Goal: Find specific page/section: Find specific page/section

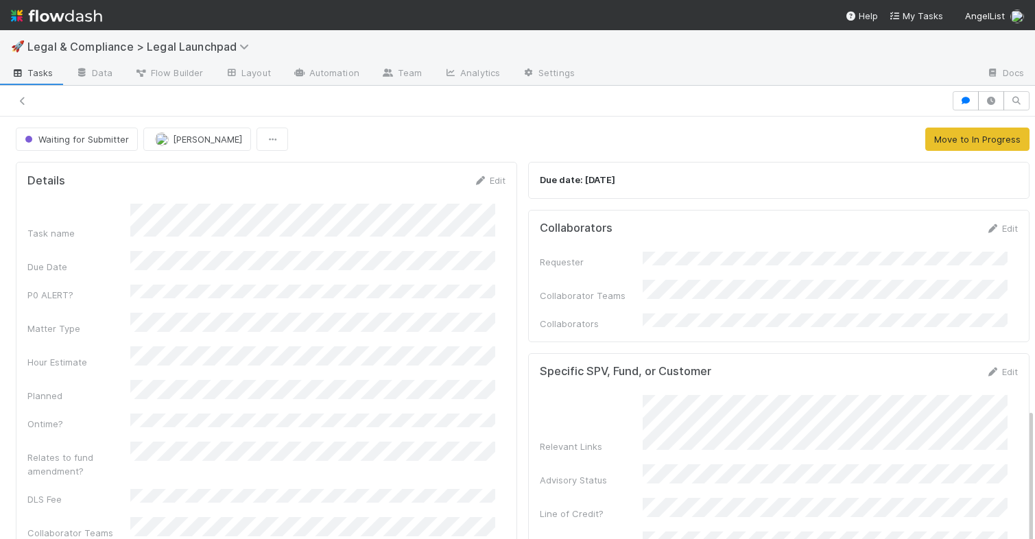
scroll to position [128, 0]
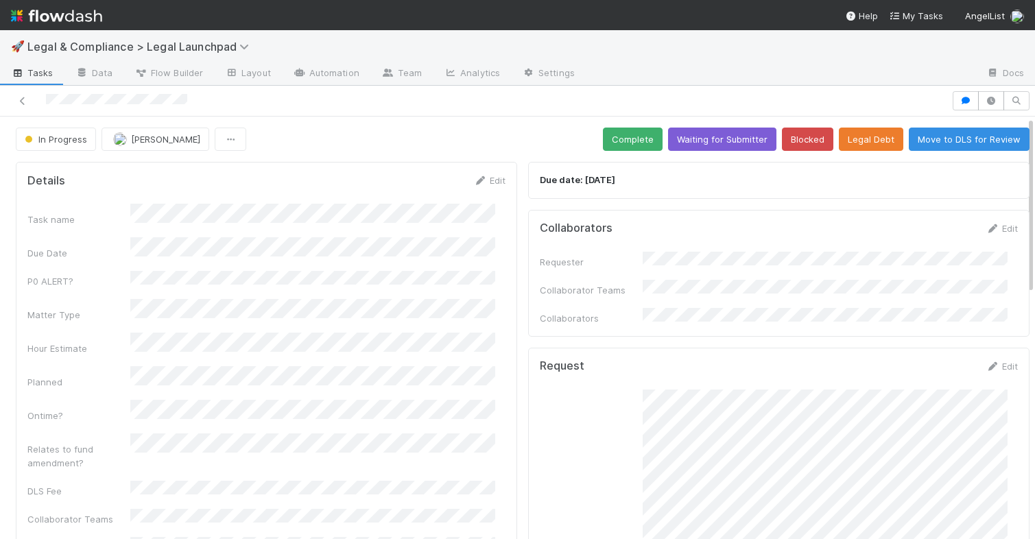
click at [56, 21] on img at bounding box center [56, 15] width 91 height 23
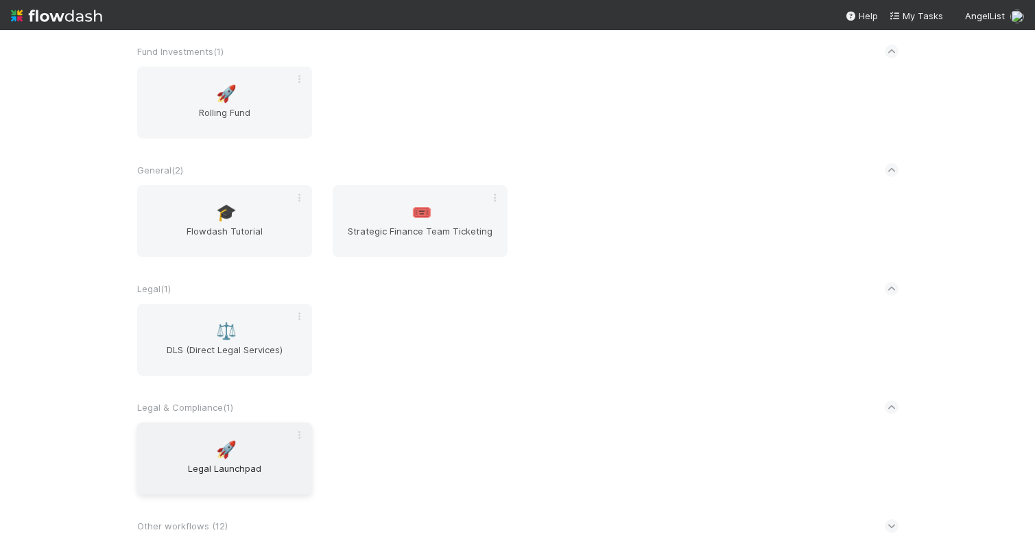
scroll to position [60, 0]
click at [205, 468] on span "Legal Launchpad" at bounding box center [225, 475] width 164 height 27
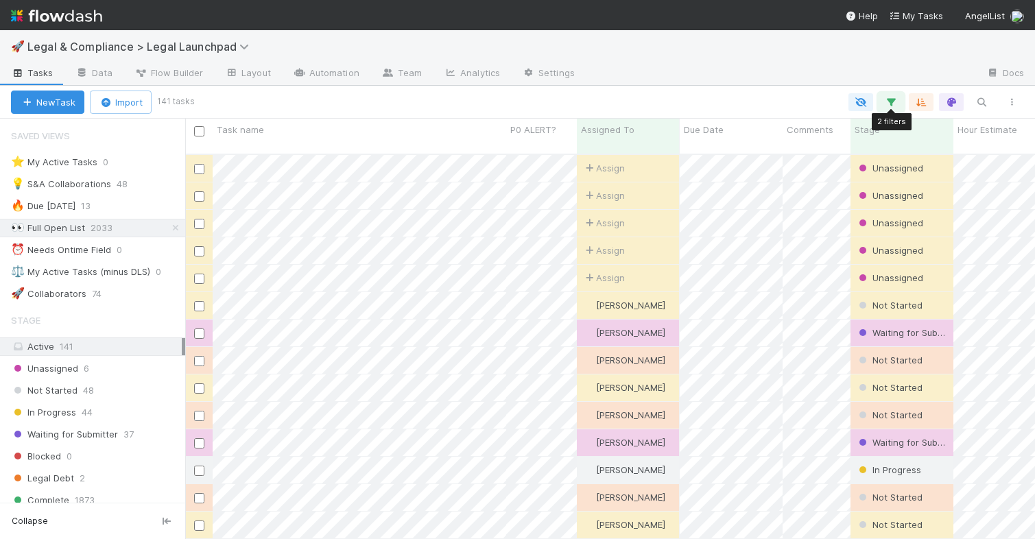
click at [889, 105] on icon "button" at bounding box center [891, 102] width 14 height 12
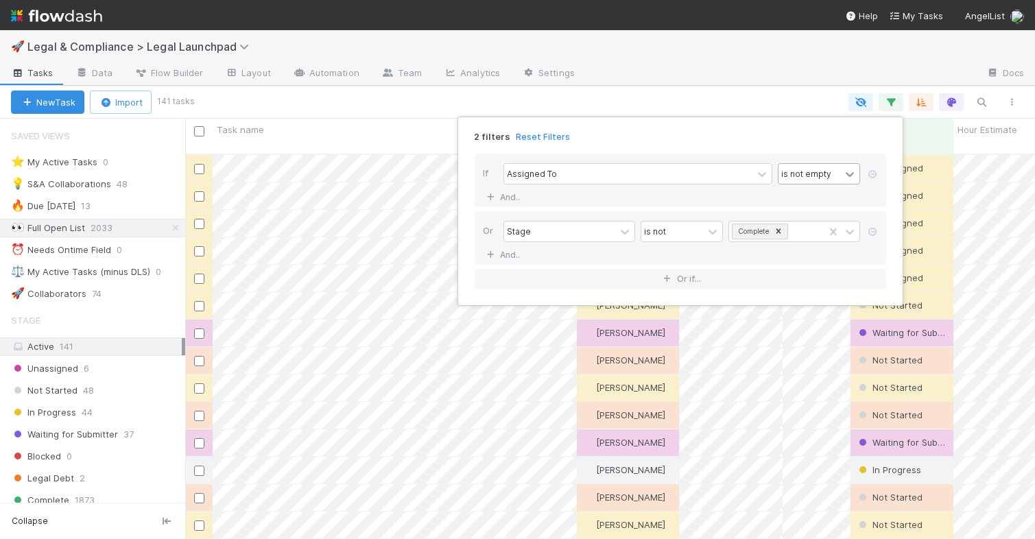
click at [855, 176] on icon at bounding box center [850, 174] width 14 height 14
click at [750, 201] on div "If Assigned To option is not focused, 2 of 5. 5 results available. Use Up and D…" at bounding box center [681, 180] width 412 height 53
click at [853, 174] on icon at bounding box center [850, 174] width 14 height 14
click at [818, 200] on div "is" at bounding box center [819, 204] width 82 height 23
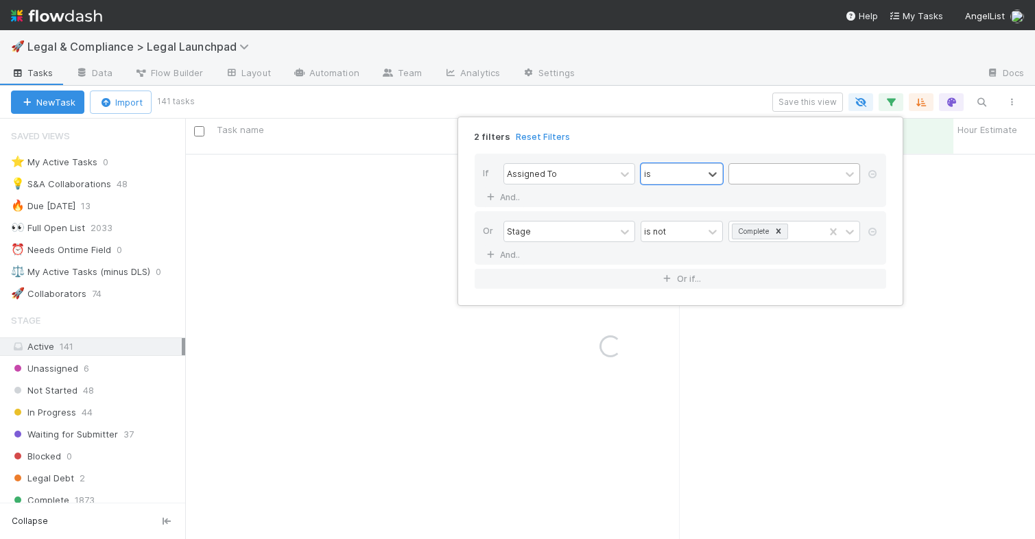
click at [772, 173] on div at bounding box center [784, 174] width 111 height 20
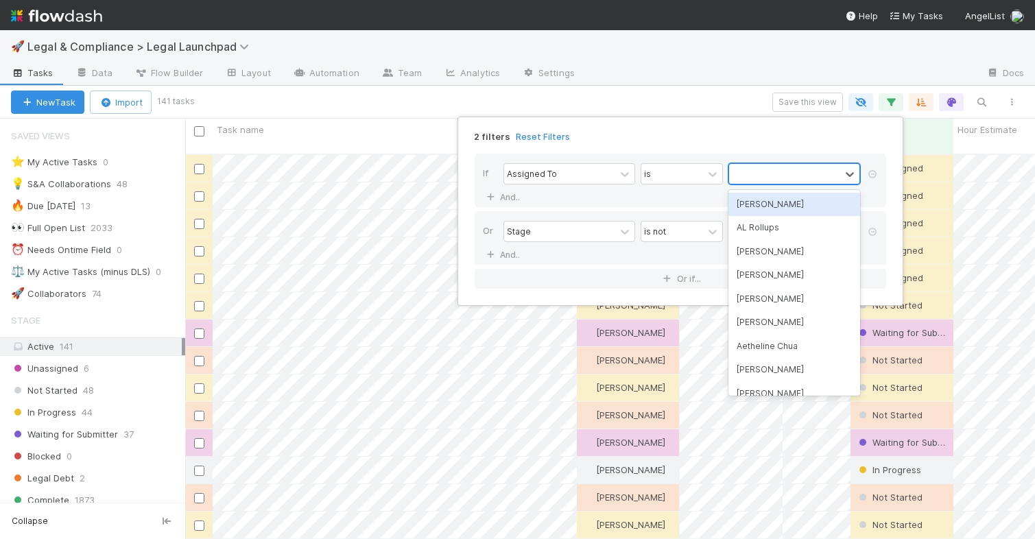
scroll to position [385, 840]
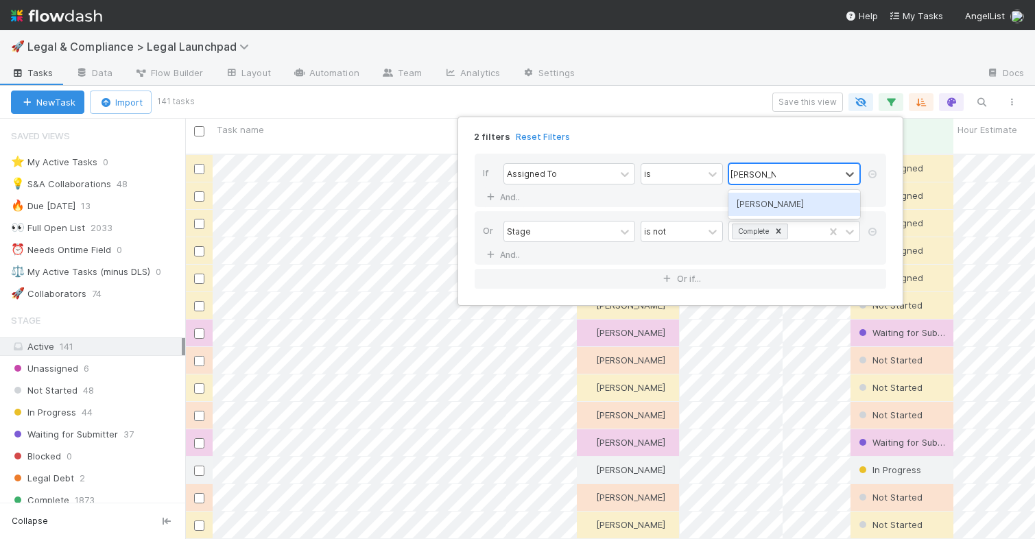
type input "[PERSON_NAME]"
click at [872, 233] on icon at bounding box center [873, 232] width 14 height 8
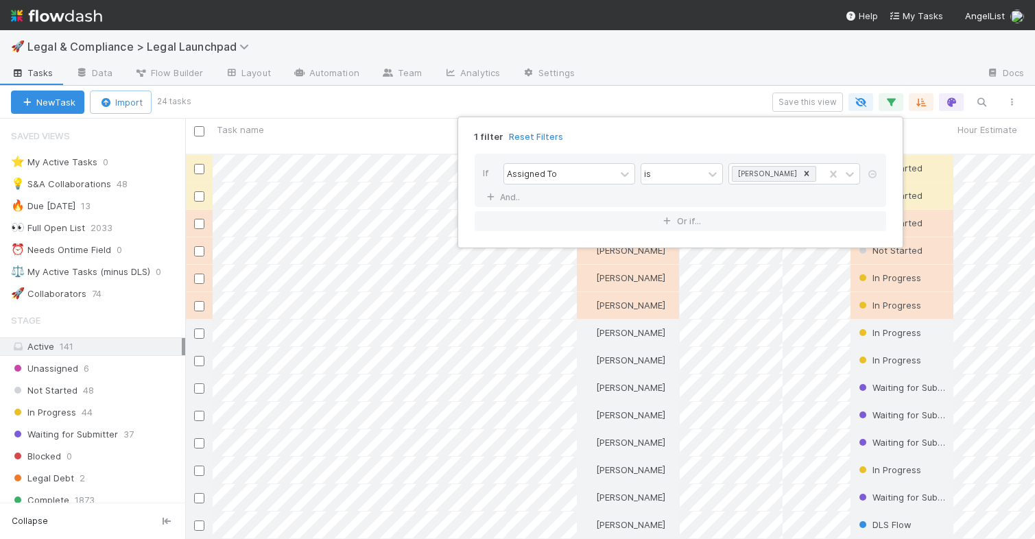
click at [664, 84] on div "1 filter Reset Filters If Assigned To is Robin Sosnow And.. Or if..." at bounding box center [517, 269] width 1035 height 539
click at [891, 99] on div "1 filter Reset Filters If Assigned To is Robin Sosnow And.. Or if..." at bounding box center [517, 269] width 1035 height 539
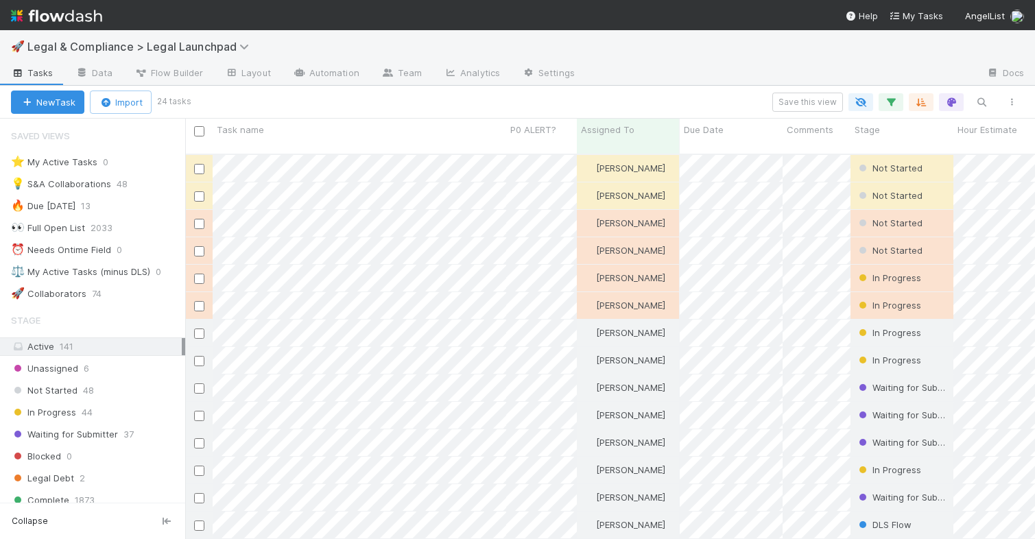
click at [571, 102] on div "Save this view" at bounding box center [608, 102] width 838 height 19
